Goal: Task Accomplishment & Management: Use online tool/utility

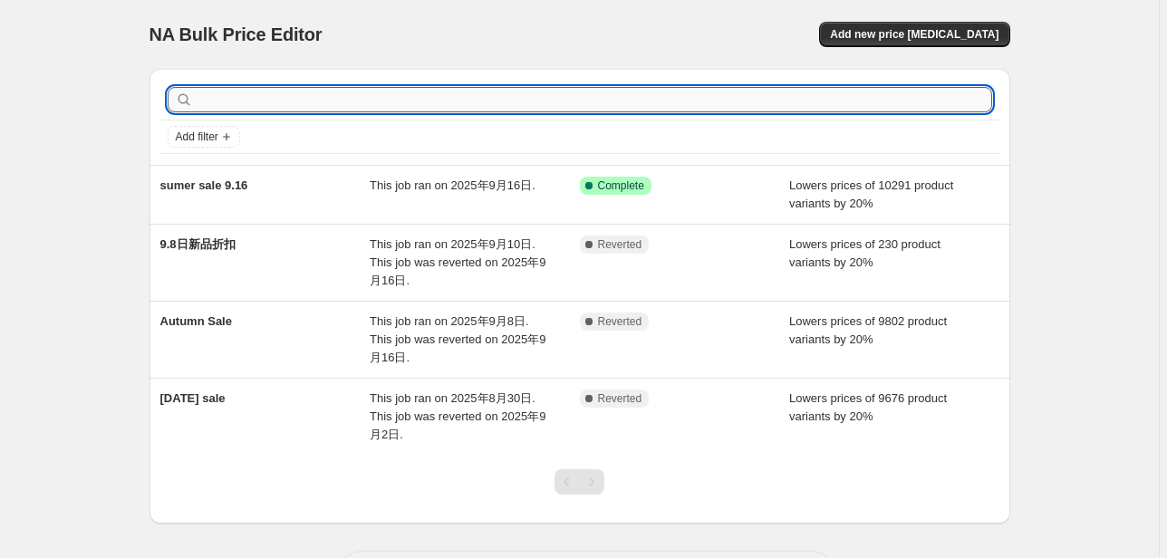
click at [271, 94] on input "text" at bounding box center [594, 99] width 795 height 25
click at [892, 33] on span "Add new price [MEDICAL_DATA]" at bounding box center [914, 34] width 169 height 14
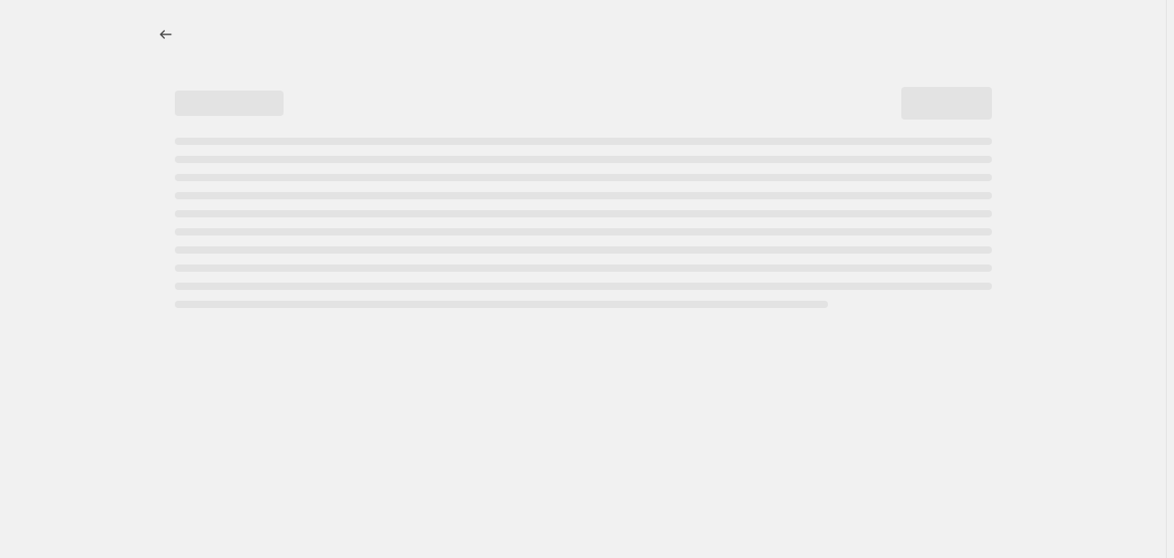
select select "percentage"
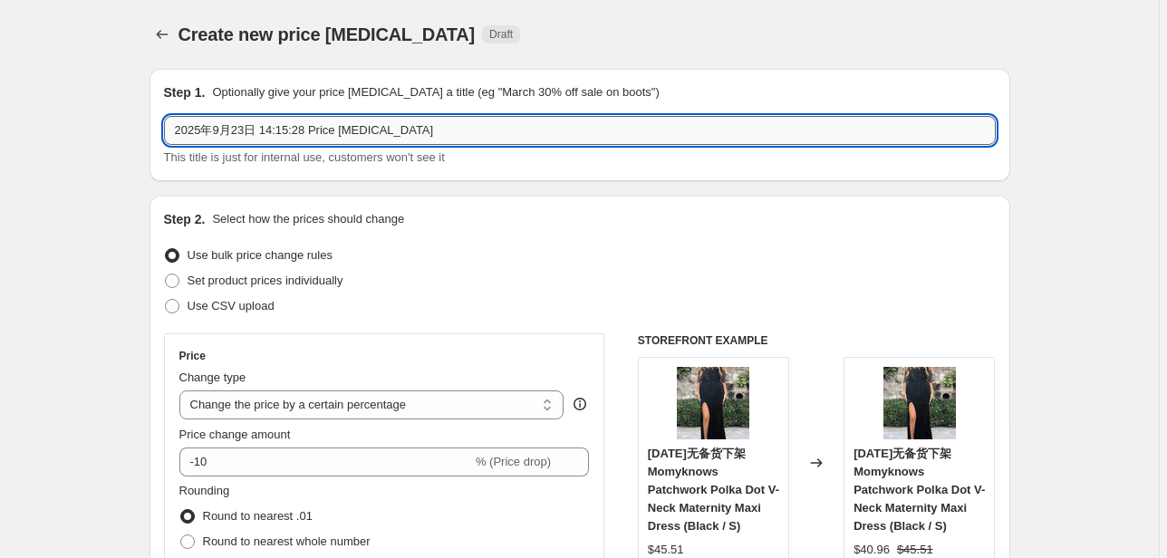
drag, startPoint x: 417, startPoint y: 128, endPoint x: 168, endPoint y: 130, distance: 249.2
click at [168, 130] on input "2025年9月23日 14:15:28 Price change job" at bounding box center [580, 130] width 832 height 29
paste input "9630316724471"
drag, startPoint x: 279, startPoint y: 130, endPoint x: 63, endPoint y: 120, distance: 215.9
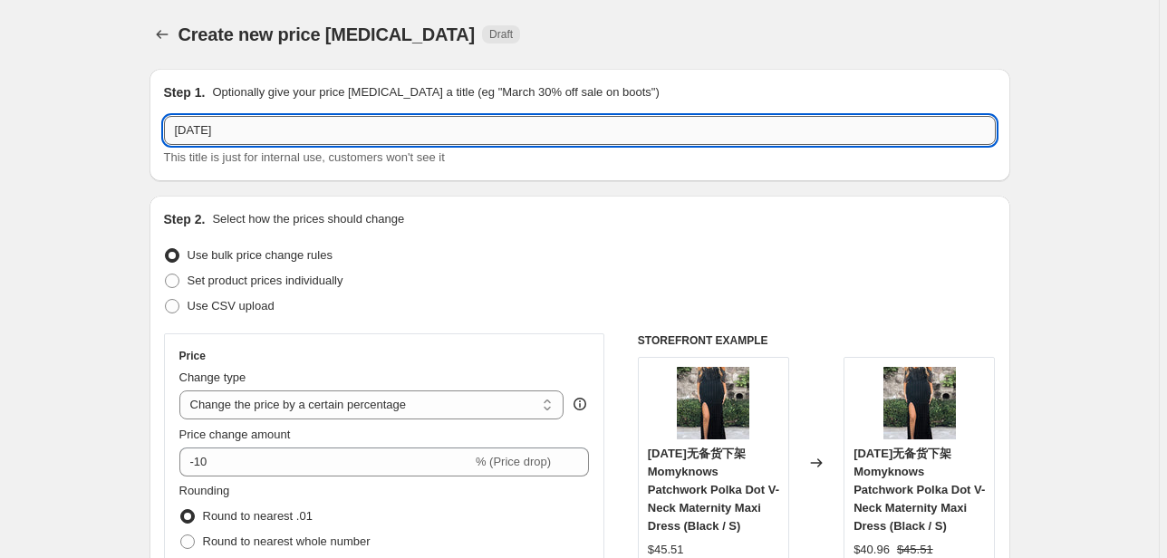
click at [385, 135] on input "2025/9/22" at bounding box center [580, 130] width 832 height 29
drag, startPoint x: 228, startPoint y: 134, endPoint x: 180, endPoint y: 142, distance: 48.7
click at [180, 142] on input "2025/9/22新品" at bounding box center [580, 130] width 832 height 29
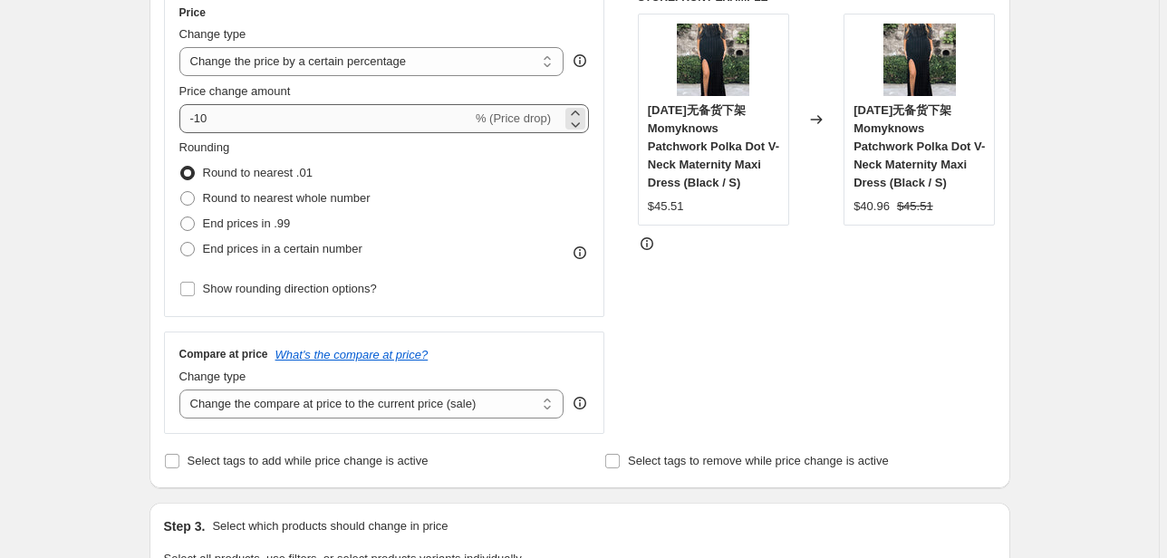
scroll to position [145, 0]
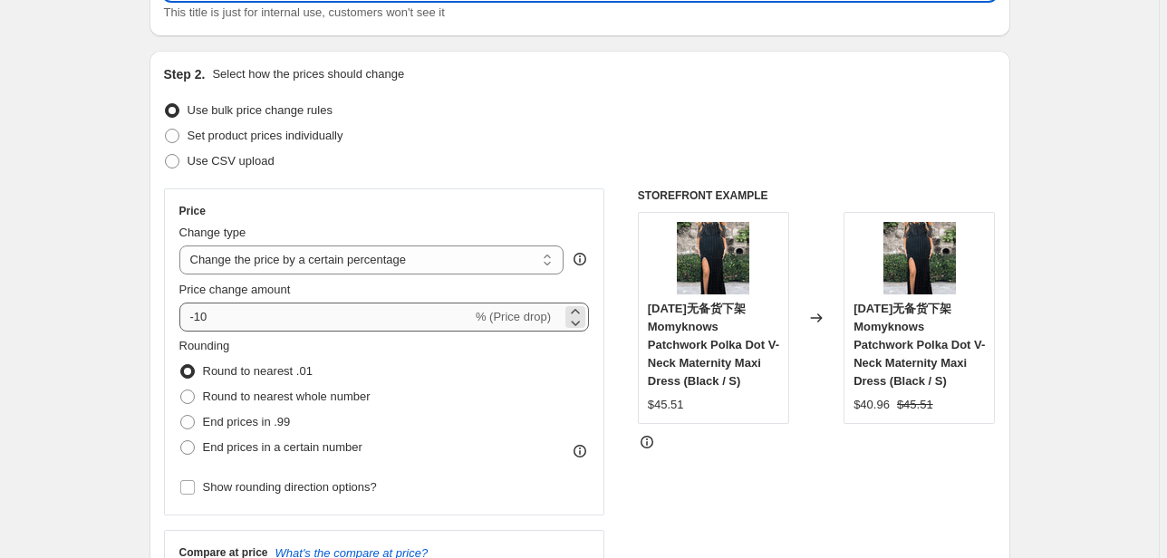
type input "2025/9/22新品"
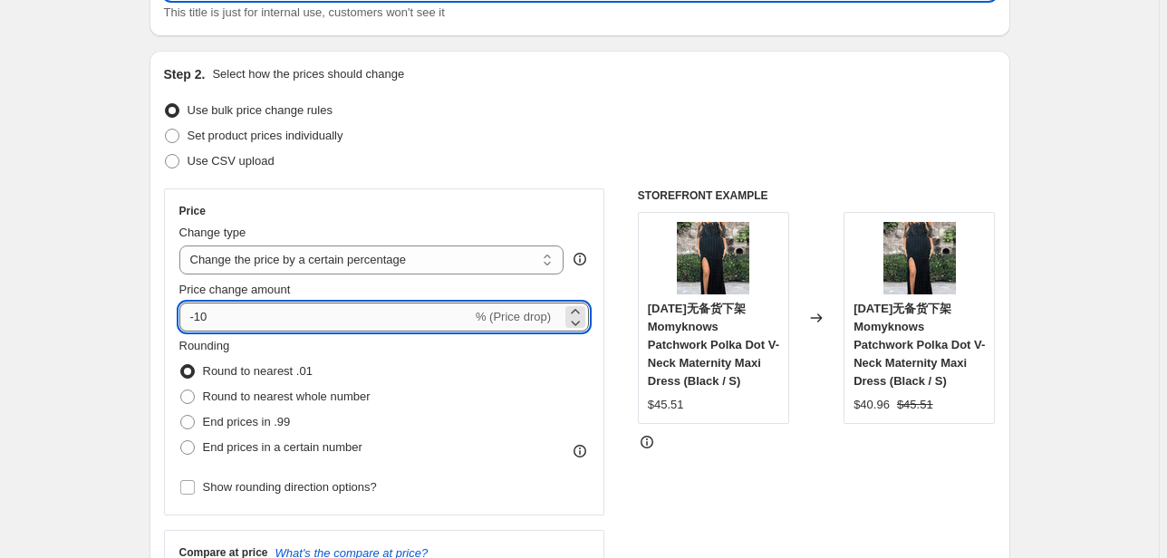
click at [240, 314] on input "-10" at bounding box center [325, 317] width 293 height 29
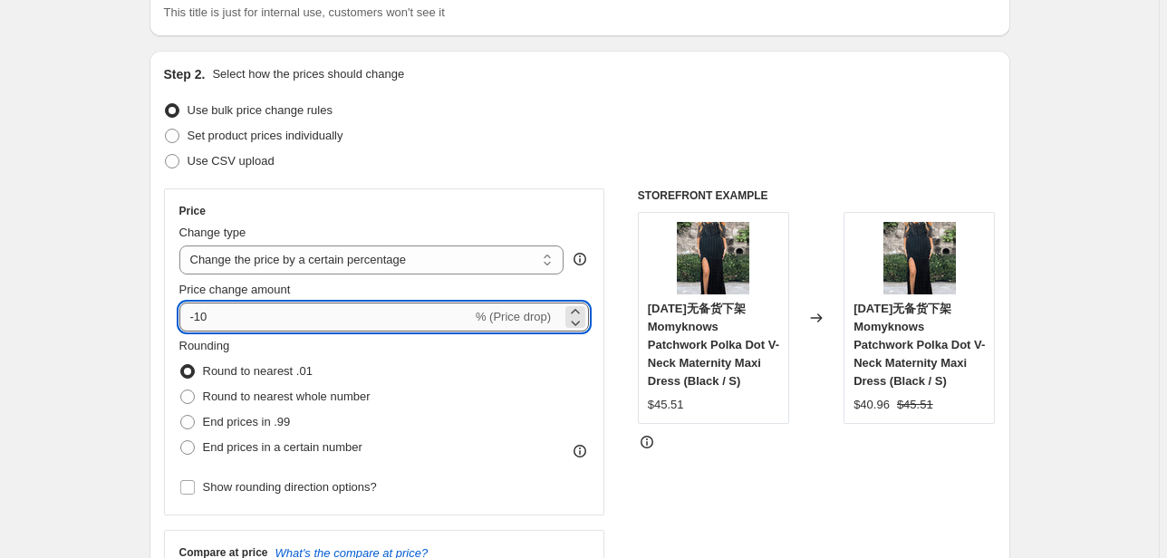
type input "-1"
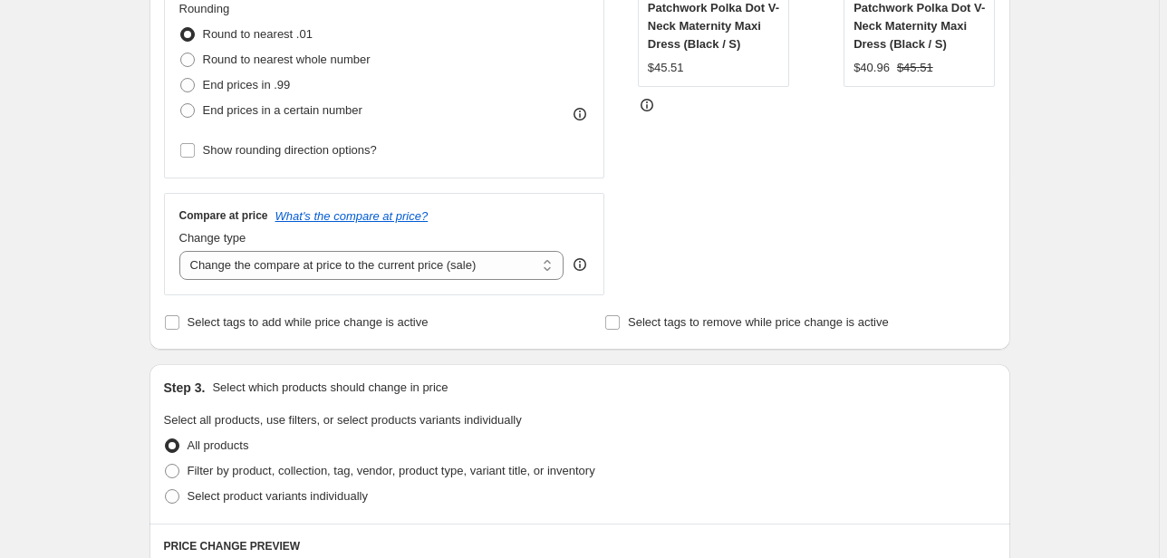
scroll to position [507, 0]
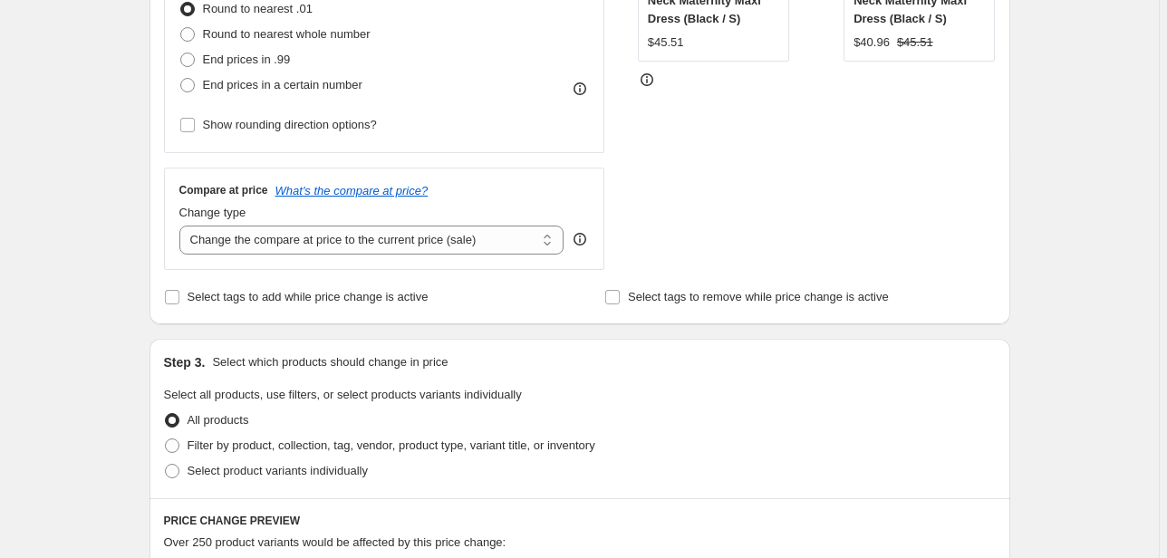
type input "-23"
click at [340, 326] on div "Step 1. Optionally give your price change job a title (eg "March 30% off sale o…" at bounding box center [572, 393] width 875 height 1693
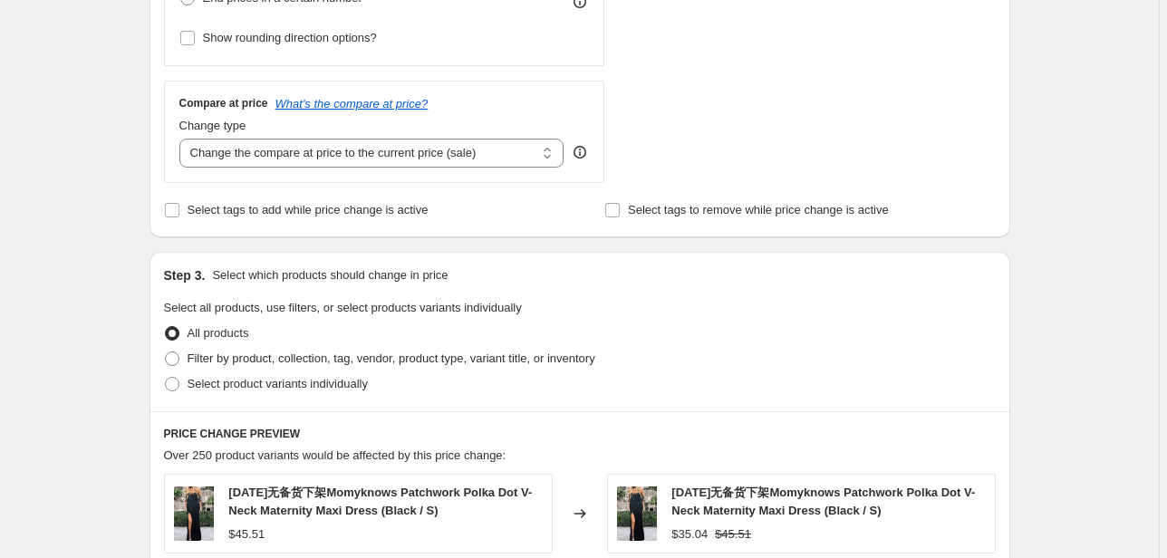
scroll to position [652, 0]
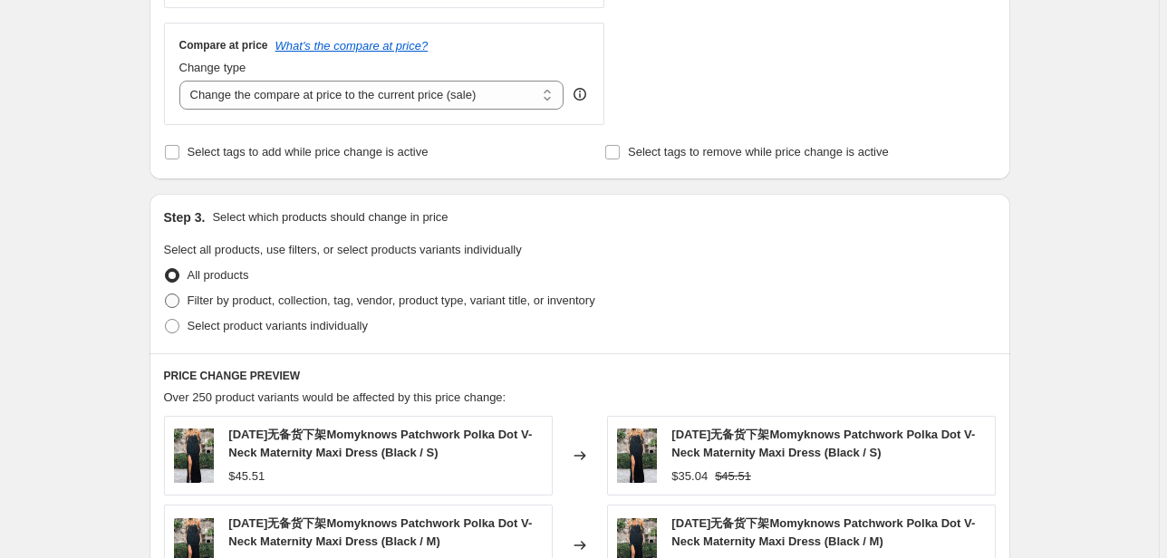
click at [214, 310] on label "Filter by product, collection, tag, vendor, product type, variant title, or inv…" at bounding box center [379, 300] width 431 height 25
click at [166, 294] on input "Filter by product, collection, tag, vendor, product type, variant title, or inv…" at bounding box center [165, 294] width 1 height 1
radio input "true"
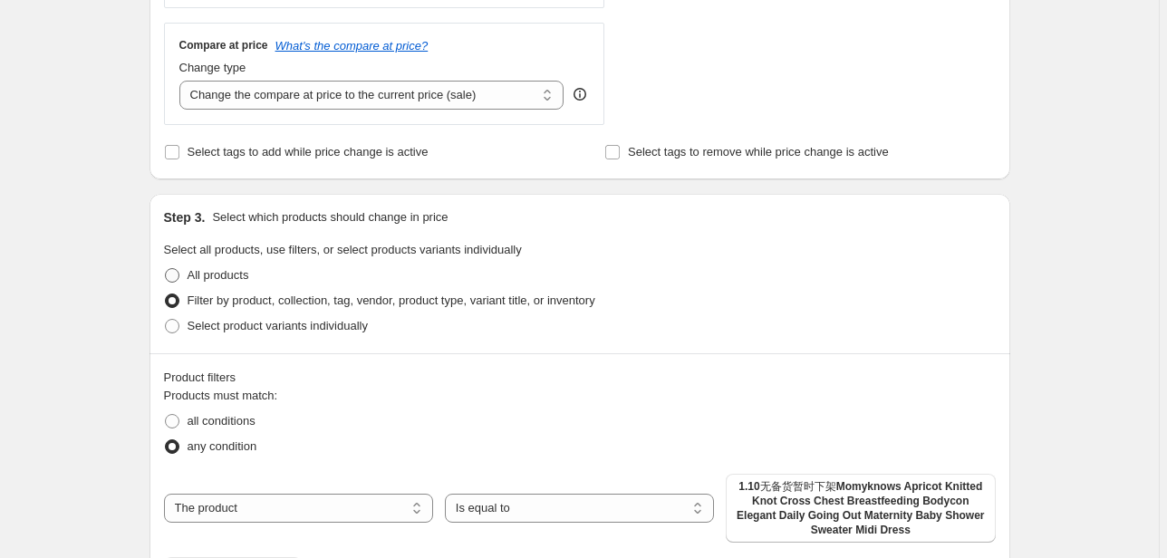
click at [217, 278] on span "All products" at bounding box center [219, 275] width 62 height 14
click at [166, 269] on input "All products" at bounding box center [165, 268] width 1 height 1
radio input "true"
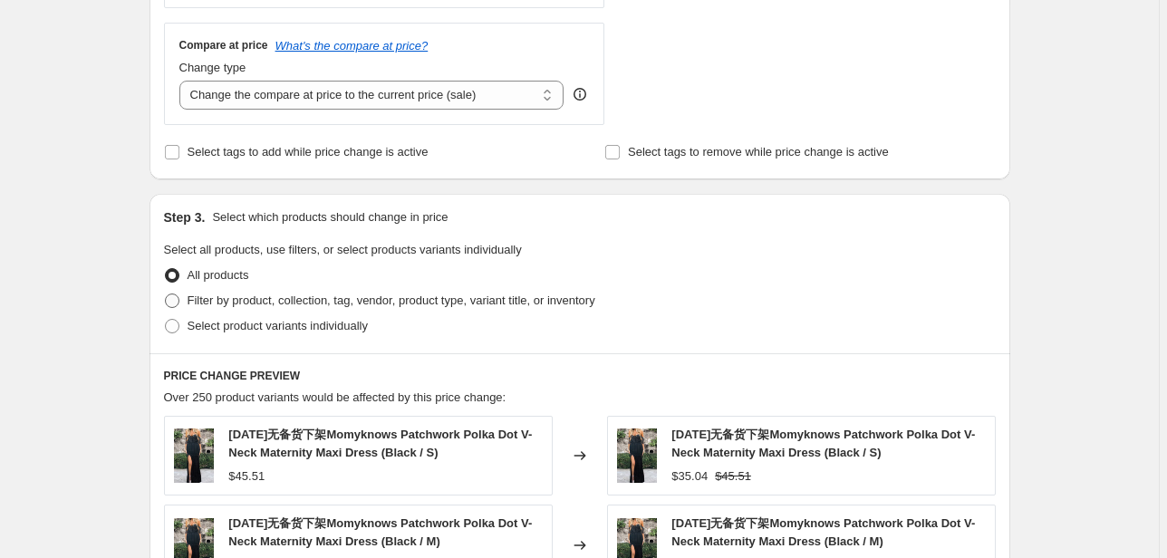
click at [228, 312] on label "Filter by product, collection, tag, vendor, product type, variant title, or inv…" at bounding box center [379, 300] width 431 height 25
click at [166, 294] on input "Filter by product, collection, tag, vendor, product type, variant title, or inv…" at bounding box center [165, 294] width 1 height 1
radio input "true"
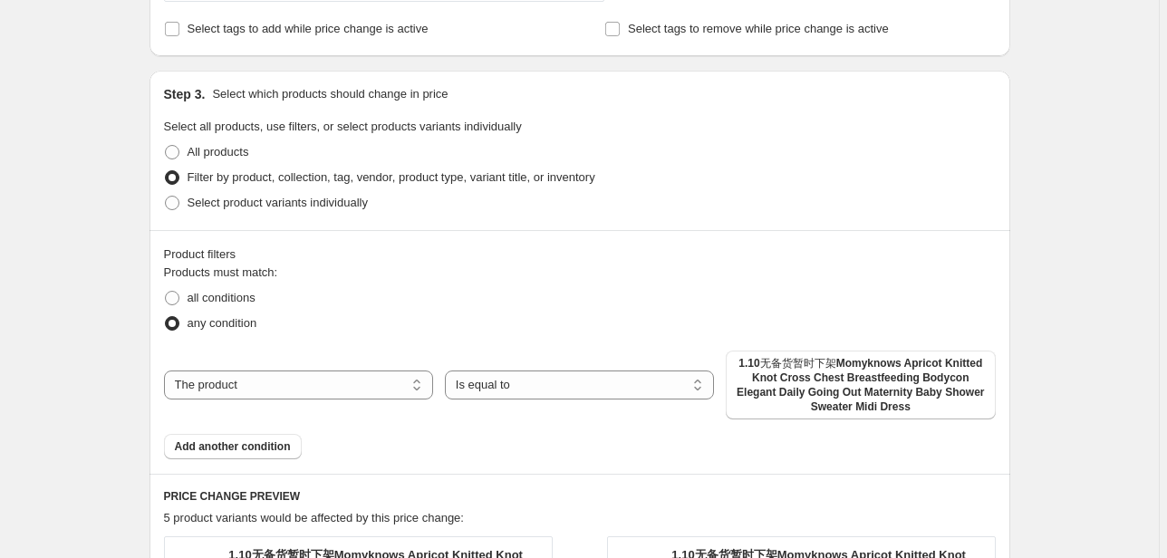
scroll to position [797, 0]
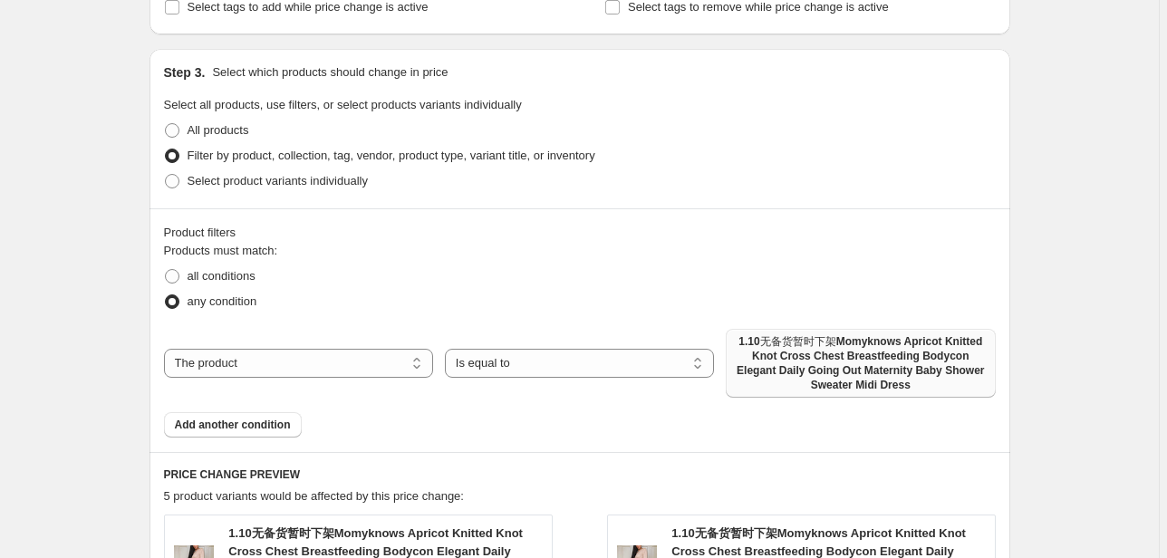
click at [768, 381] on span "1.10无备货暂时下架Momyknows Apricot Knitted Knot Cross Chest Breastfeeding Bodycon Ele…" at bounding box center [860, 363] width 247 height 58
click at [240, 361] on select "The product The product's collection The product's tag The product's vendor The…" at bounding box center [298, 363] width 269 height 29
select select "collection"
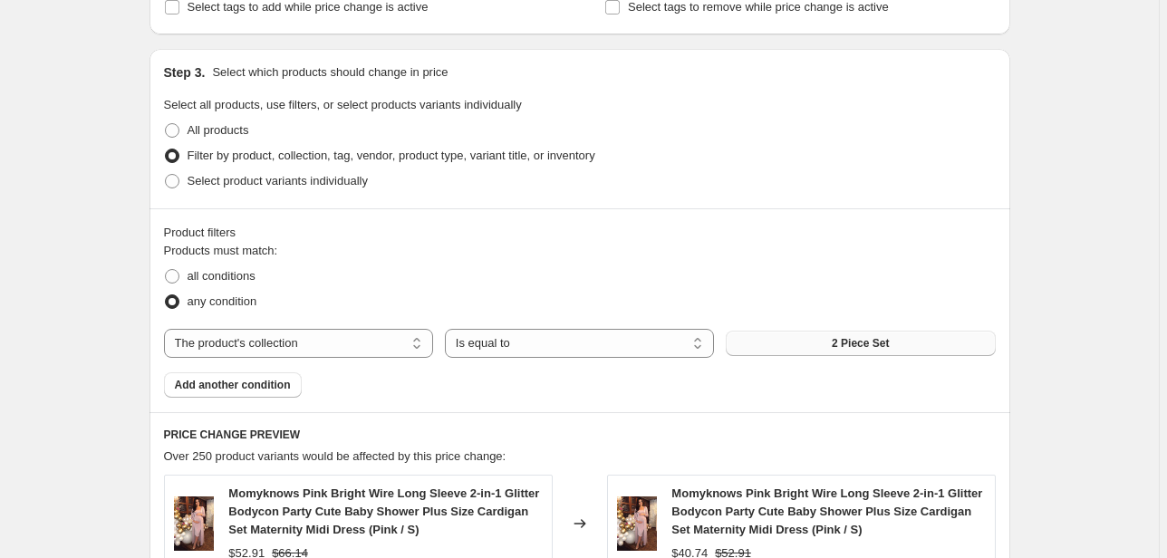
click at [818, 352] on button "2 Piece Set" at bounding box center [860, 343] width 269 height 25
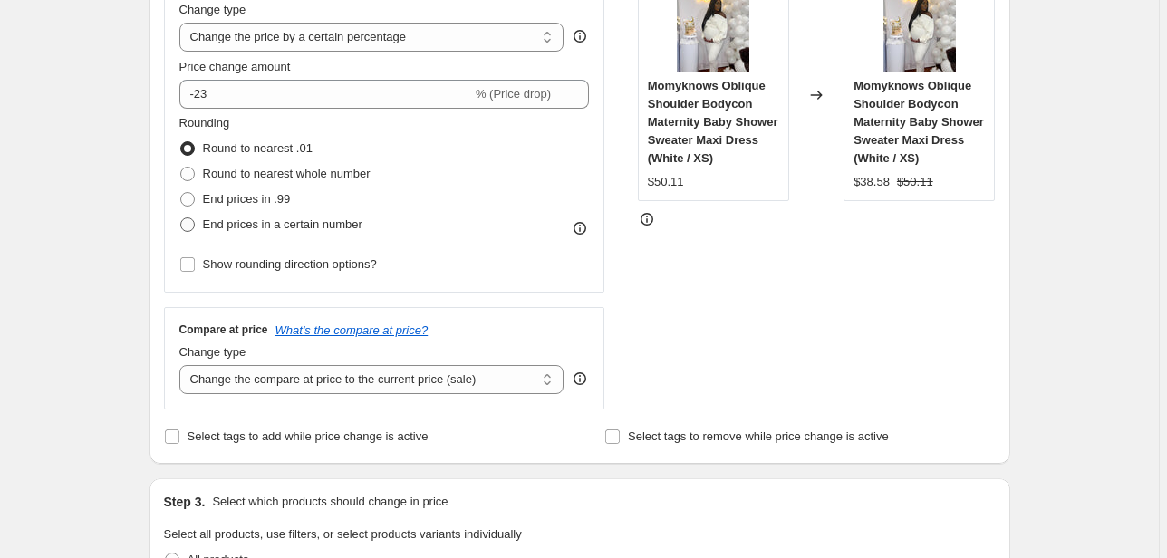
scroll to position [362, 0]
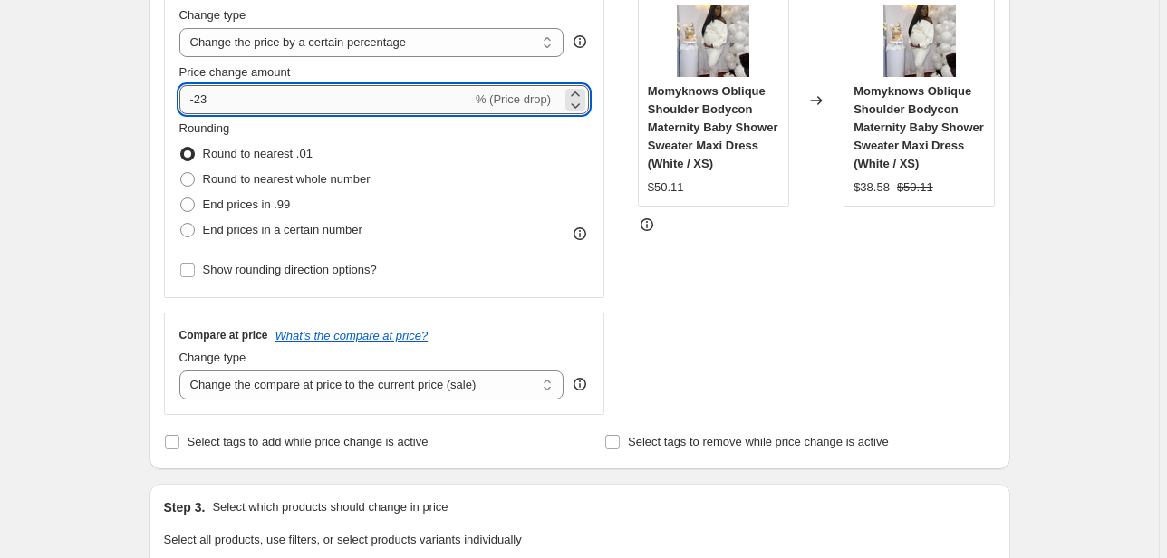
click at [214, 93] on input "-23" at bounding box center [325, 99] width 293 height 29
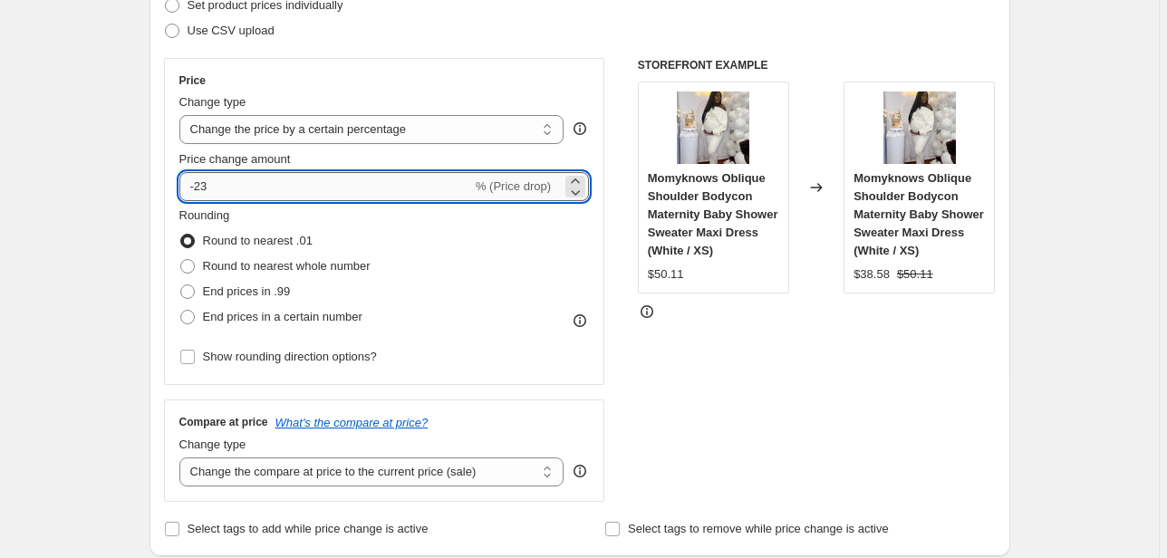
scroll to position [145, 0]
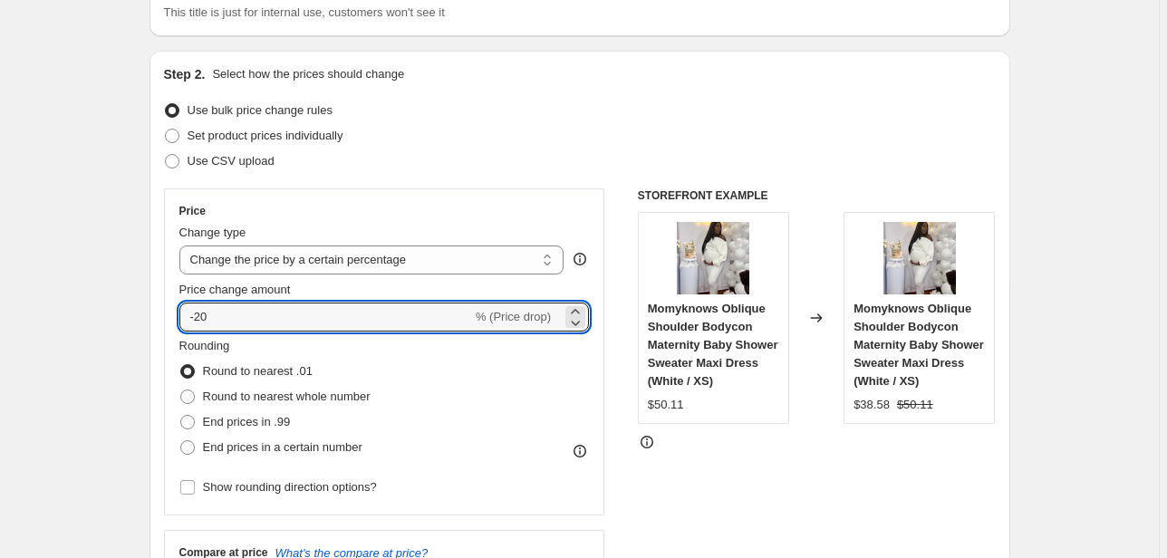
type input "-20"
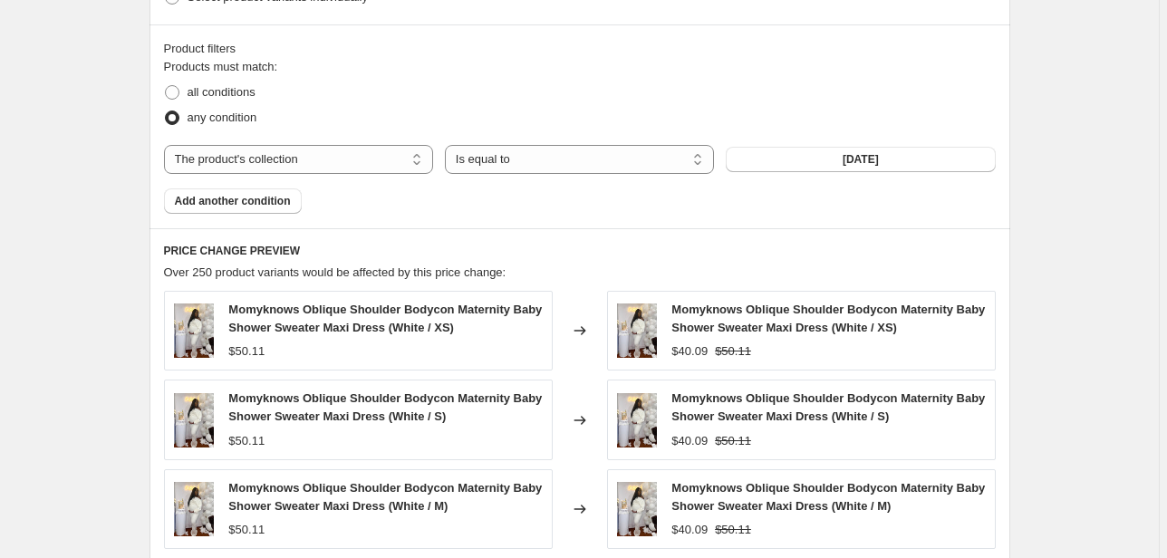
scroll to position [904, 0]
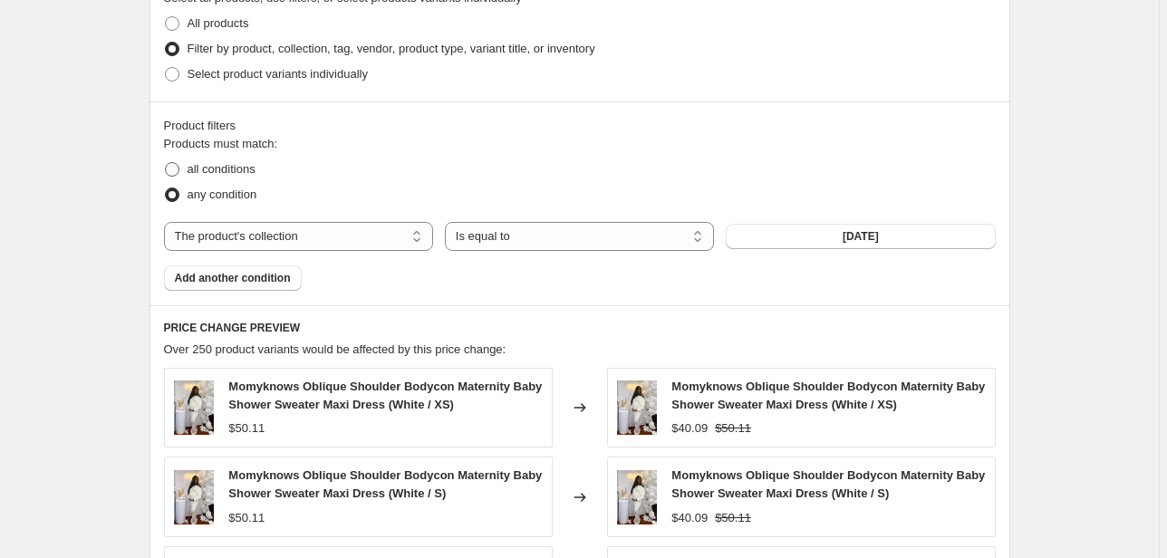
click at [223, 170] on span "all conditions" at bounding box center [222, 169] width 68 height 14
click at [166, 163] on input "all conditions" at bounding box center [165, 162] width 1 height 1
radio input "true"
click at [232, 281] on span "Add another condition" at bounding box center [233, 278] width 116 height 14
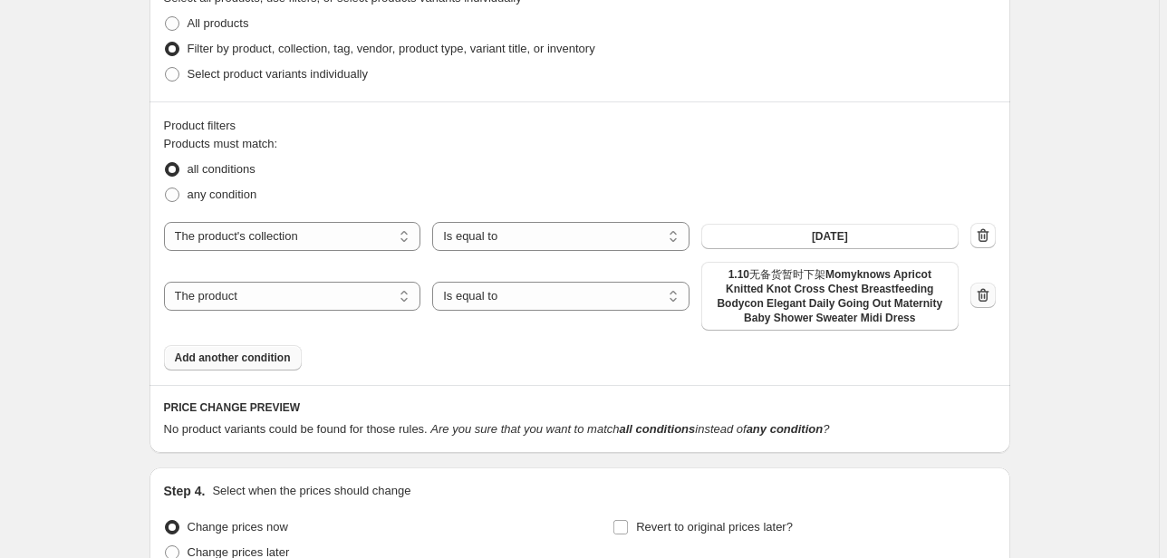
click at [988, 294] on icon "button" at bounding box center [983, 295] width 12 height 14
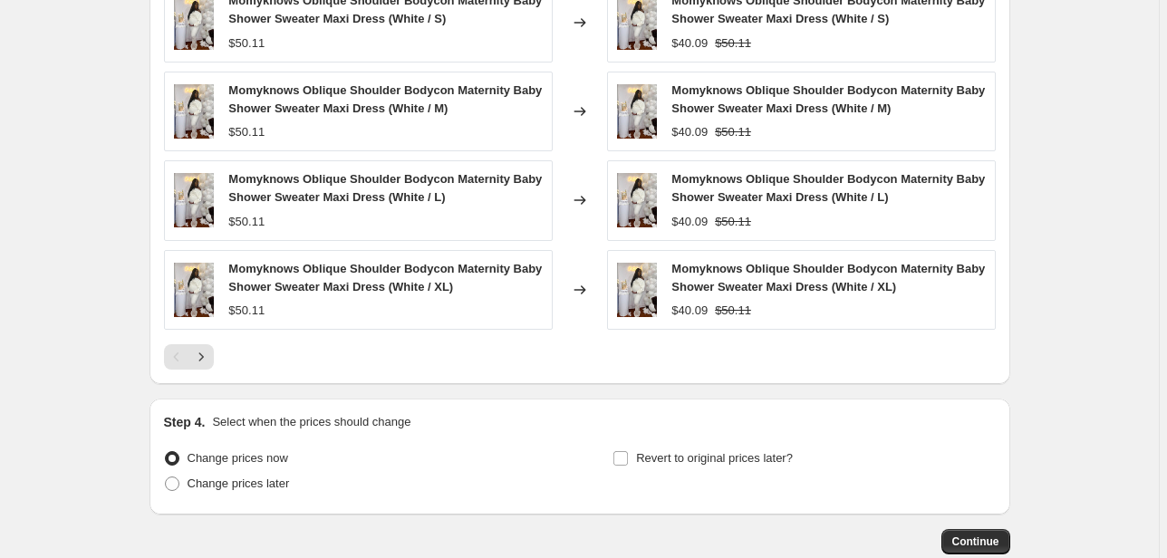
scroll to position [1484, 0]
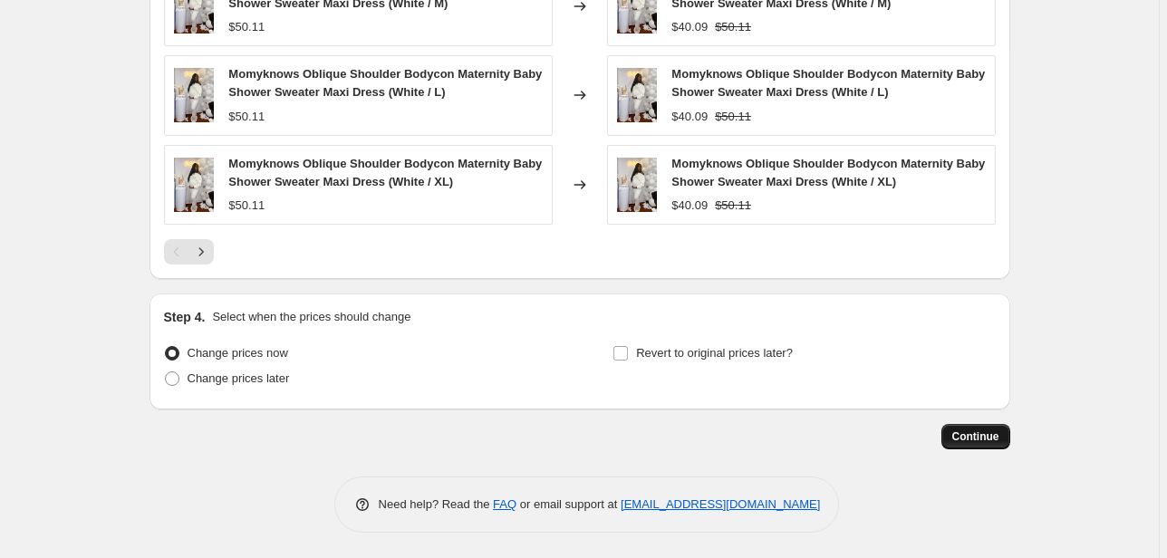
click at [984, 440] on span "Continue" at bounding box center [975, 436] width 47 height 14
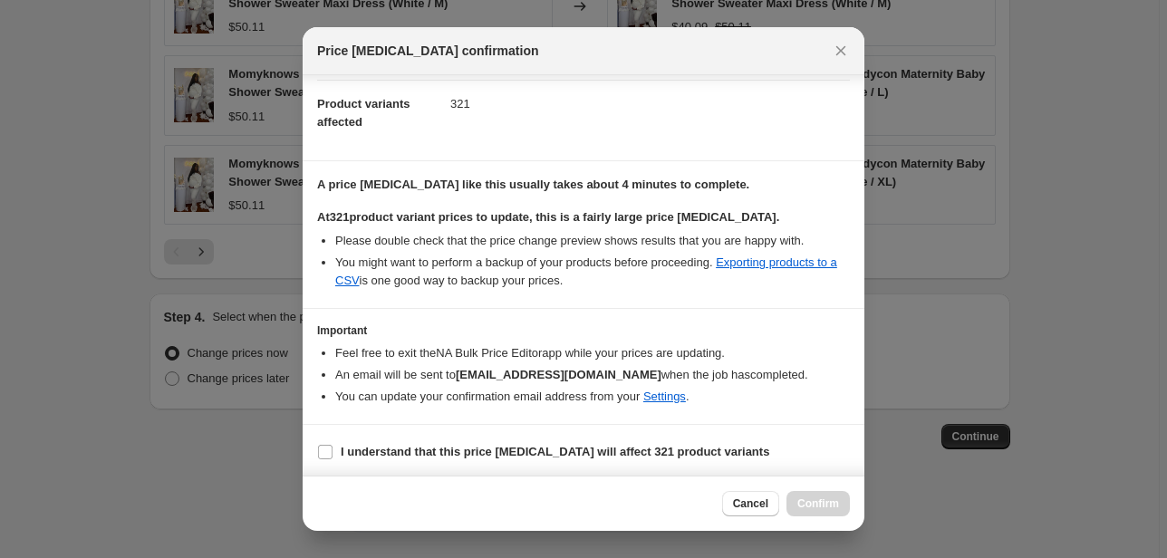
scroll to position [191, 0]
click at [329, 446] on input "I understand that this price change job will affect 321 product variants" at bounding box center [325, 450] width 14 height 14
checkbox input "true"
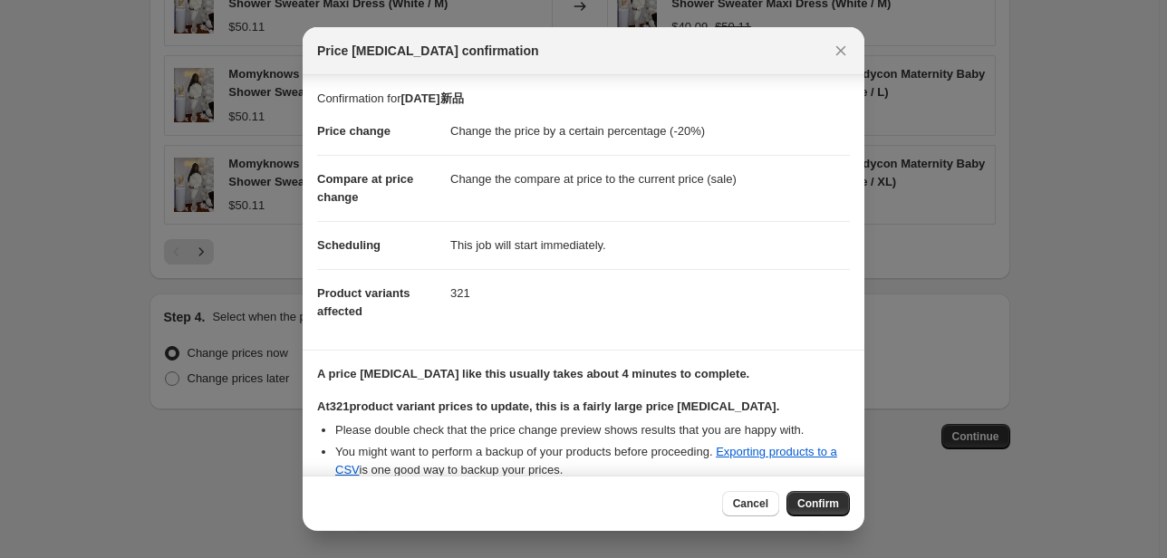
scroll to position [0, 0]
click at [817, 500] on span "Confirm" at bounding box center [818, 503] width 42 height 14
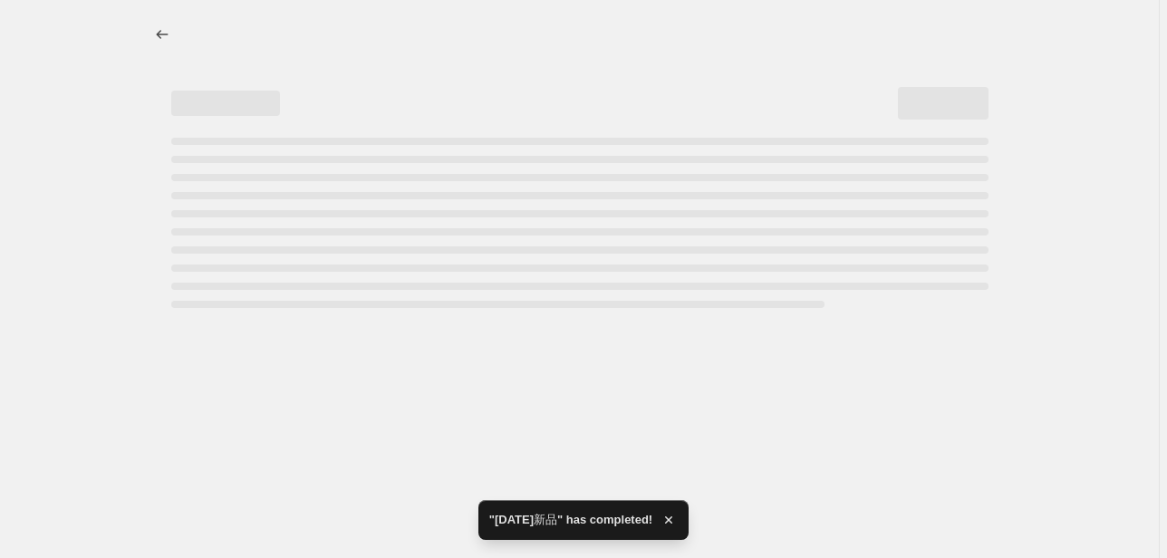
select select "percentage"
select select "collection"
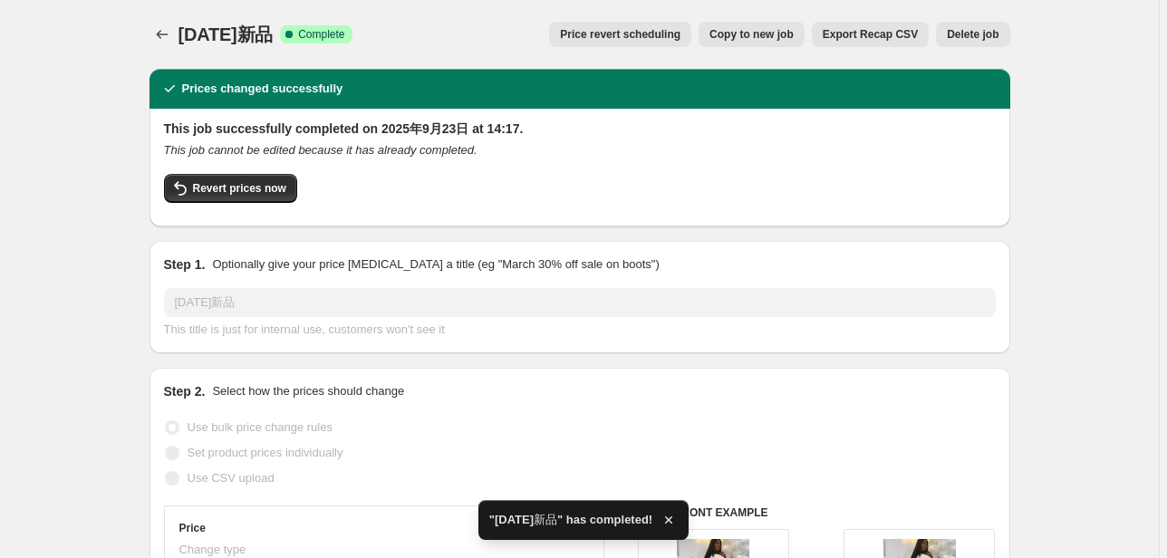
drag, startPoint x: 1087, startPoint y: 176, endPoint x: 1057, endPoint y: 178, distance: 30.0
